Goal: Task Accomplishment & Management: Manage account settings

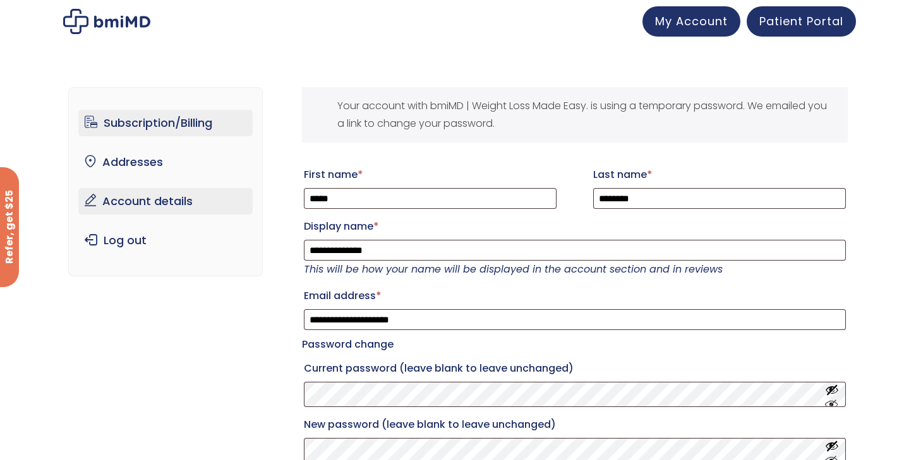
click at [188, 116] on link "Subscription/Billing" at bounding box center [165, 123] width 175 height 27
click at [227, 121] on link "Subscription/Billing" at bounding box center [165, 123] width 175 height 27
